Goal: Information Seeking & Learning: Learn about a topic

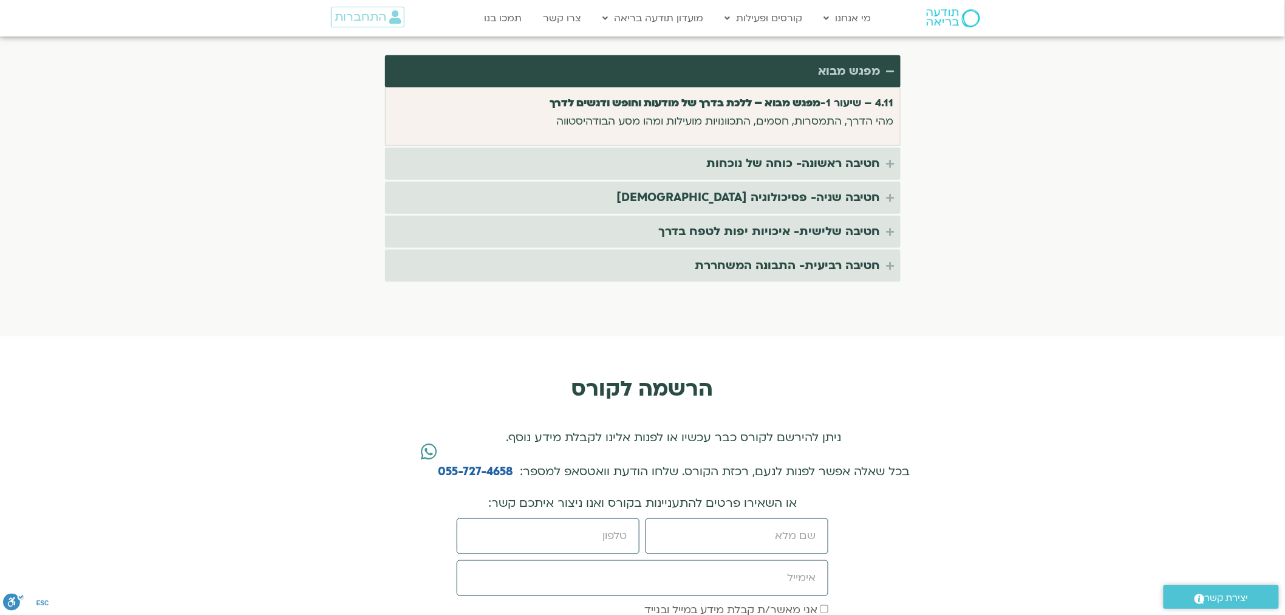
scroll to position [2429, 0]
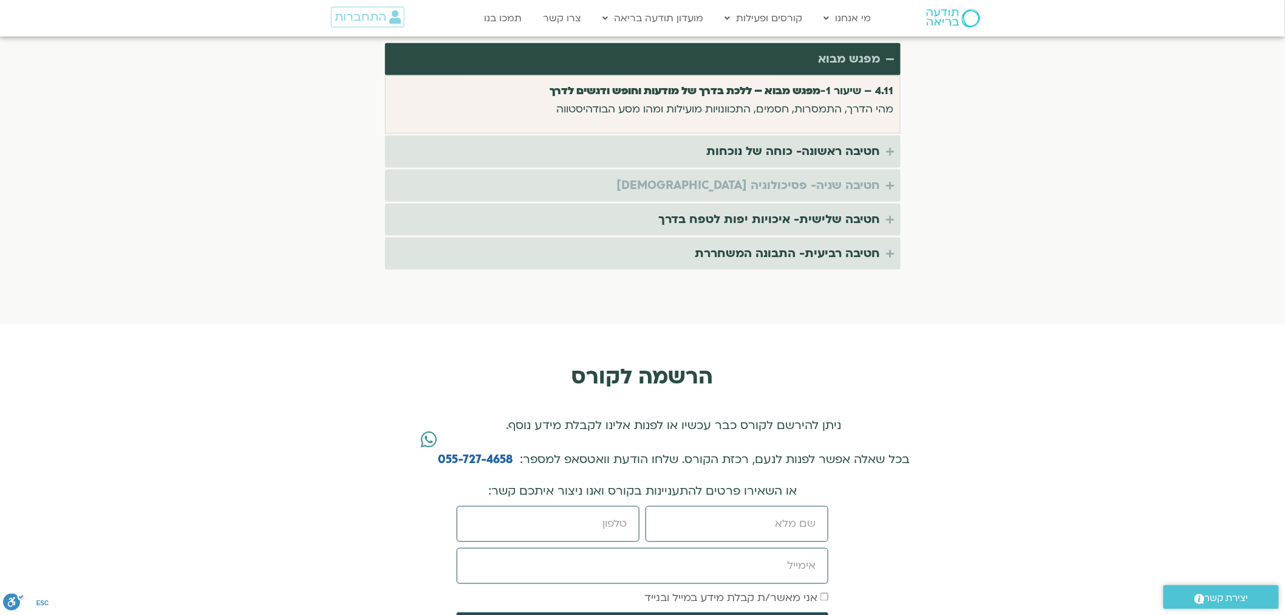
click at [853, 176] on div "חטיבה שניה- פסיכולוגיה [DEMOGRAPHIC_DATA]" at bounding box center [749, 186] width 264 height 20
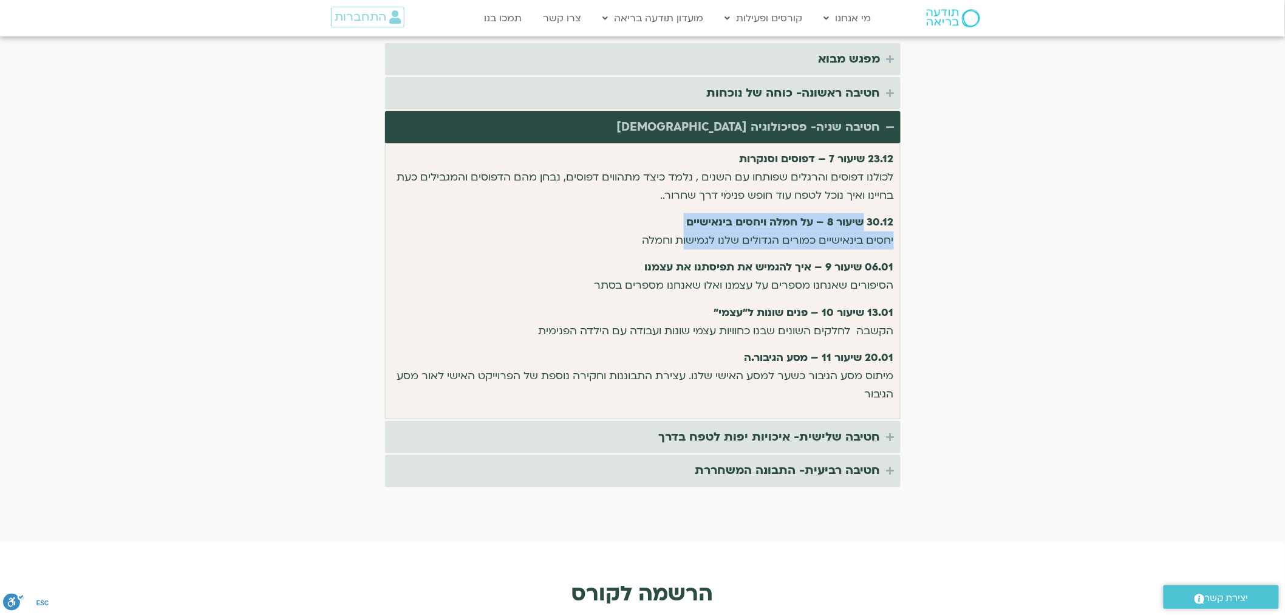
drag, startPoint x: 860, startPoint y: 206, endPoint x: 681, endPoint y: 227, distance: 180.3
click at [681, 227] on p "30.12 שיעור 8 – על חמלה ויחסים בינאישיים יחסים בינאישיים כמורים הגדולים שלנו לג…" at bounding box center [643, 231] width 502 height 36
click at [972, 233] on section "תכנית הקורס הקורס מתקיים בזום וכולל 22 מפגשים החל מ- 04.11, בכל יום שלישי בשעות…" at bounding box center [642, 201] width 1285 height 670
drag, startPoint x: 879, startPoint y: 190, endPoint x: 878, endPoint y: 225, distance: 34.7
click at [878, 225] on div "23.12 שיעור 7 – דפוסים וסנקרות לכולנו דפוסים והרגלים שפותחו עם השנים , נלמד כיצ…" at bounding box center [643, 277] width 502 height 254
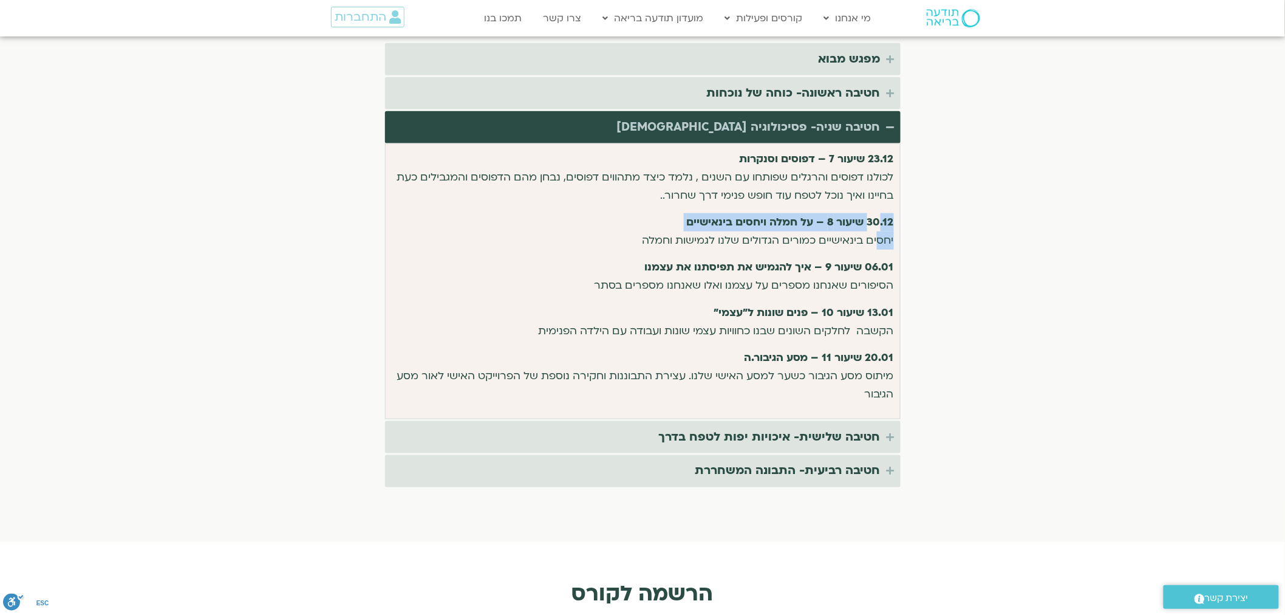
click at [944, 232] on section "תכנית הקורס הקורס מתקיים בזום וכולל 22 מפגשים החל מ- 04.11, בכל יום שלישי בשעות…" at bounding box center [642, 201] width 1285 height 670
drag, startPoint x: 890, startPoint y: 203, endPoint x: 881, endPoint y: 222, distance: 20.4
click at [881, 222] on p "30.12 שיעור 8 – על חמלה ויחסים בינאישיים יחסים בינאישיים כמורים הגדולים שלנו לג…" at bounding box center [643, 231] width 502 height 36
click at [954, 222] on section "תכנית הקורס הקורס מתקיים בזום וכולל 22 מפגשים החל מ- 04.11, בכל יום שלישי בשעות…" at bounding box center [642, 201] width 1285 height 670
drag, startPoint x: 814, startPoint y: 203, endPoint x: 684, endPoint y: 225, distance: 131.8
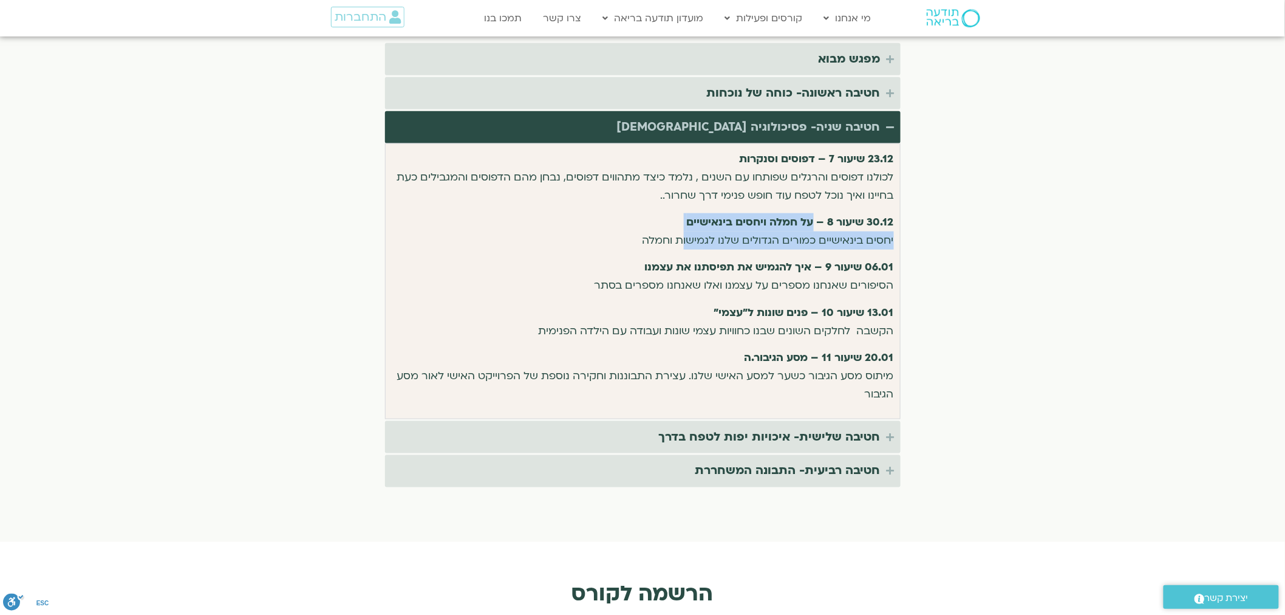
click at [684, 225] on p "30.12 שיעור 8 – על חמלה ויחסים בינאישיים יחסים בינאישיים כמורים הגדולים שלנו לג…" at bounding box center [643, 231] width 502 height 36
drag, startPoint x: 688, startPoint y: 223, endPoint x: 681, endPoint y: 222, distance: 7.4
click at [688, 233] on span "יחסים בינאישיים כמורים הגדולים שלנו לגמישות וחמלה" at bounding box center [768, 240] width 251 height 14
click at [678, 233] on span "יחסים בינאישיים כמורים הגדולים שלנו לגמישות וחמלה" at bounding box center [768, 240] width 251 height 14
drag, startPoint x: 675, startPoint y: 222, endPoint x: 912, endPoint y: 203, distance: 238.1
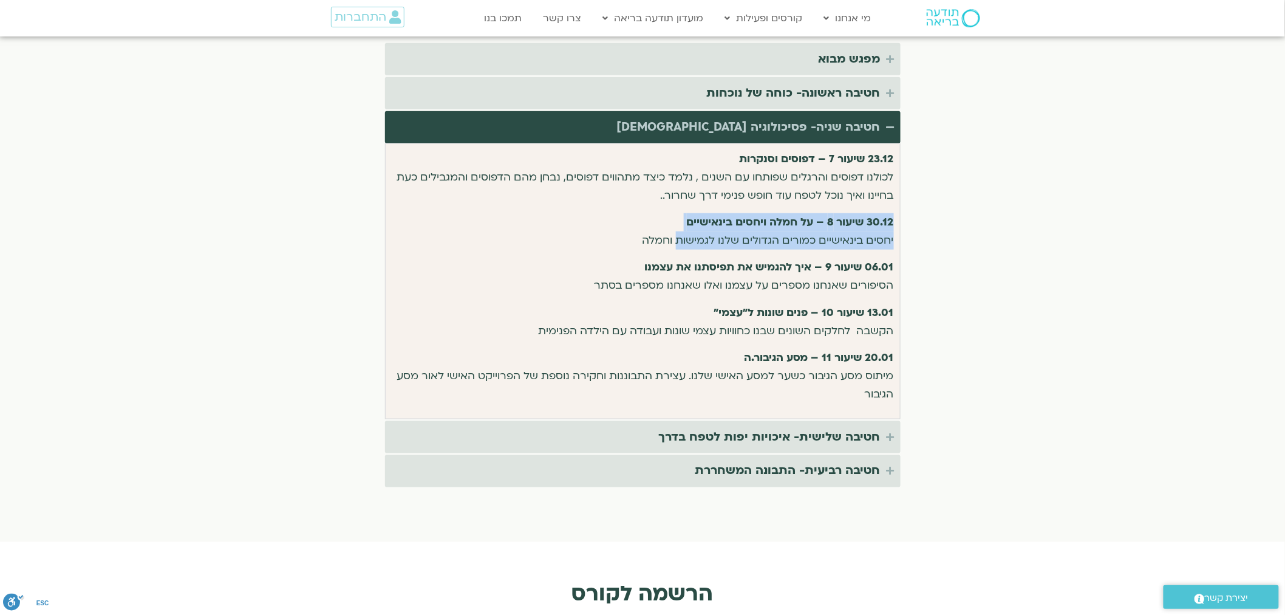
click at [912, 203] on section "תכנית הקורס הקורס מתקיים בזום וכולל 22 מפגשים החל מ- 04.11, בכל יום שלישי בשעות…" at bounding box center [642, 201] width 1285 height 670
